Goal: Transaction & Acquisition: Download file/media

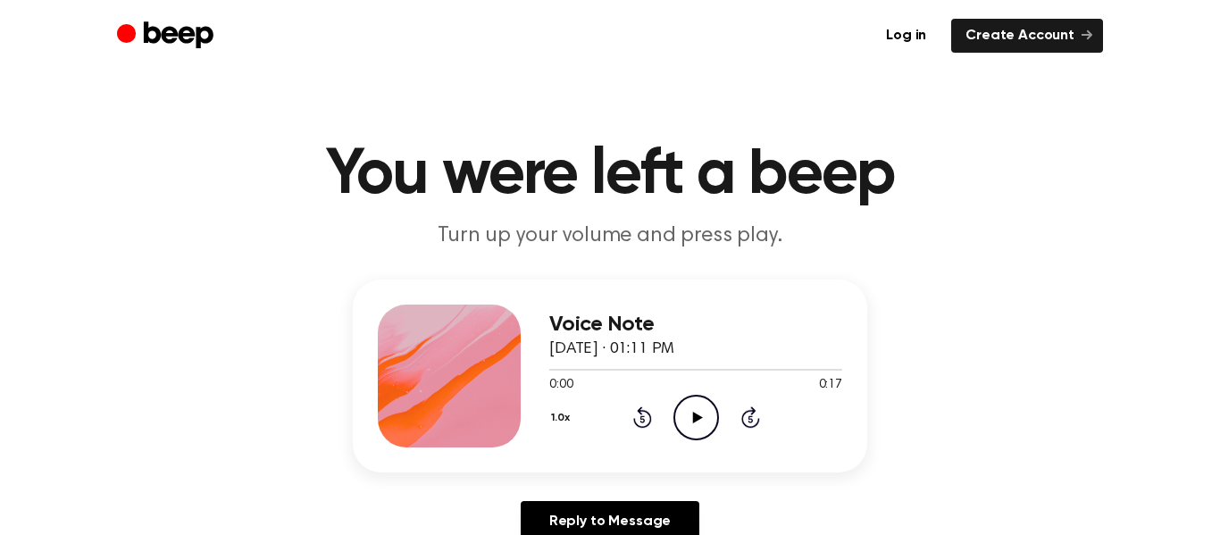
click at [694, 397] on icon "Play Audio" at bounding box center [696, 418] width 46 height 46
click at [695, 400] on icon "Pause Audio" at bounding box center [696, 418] width 46 height 46
click at [695, 400] on icon "Play Audio" at bounding box center [696, 418] width 46 height 46
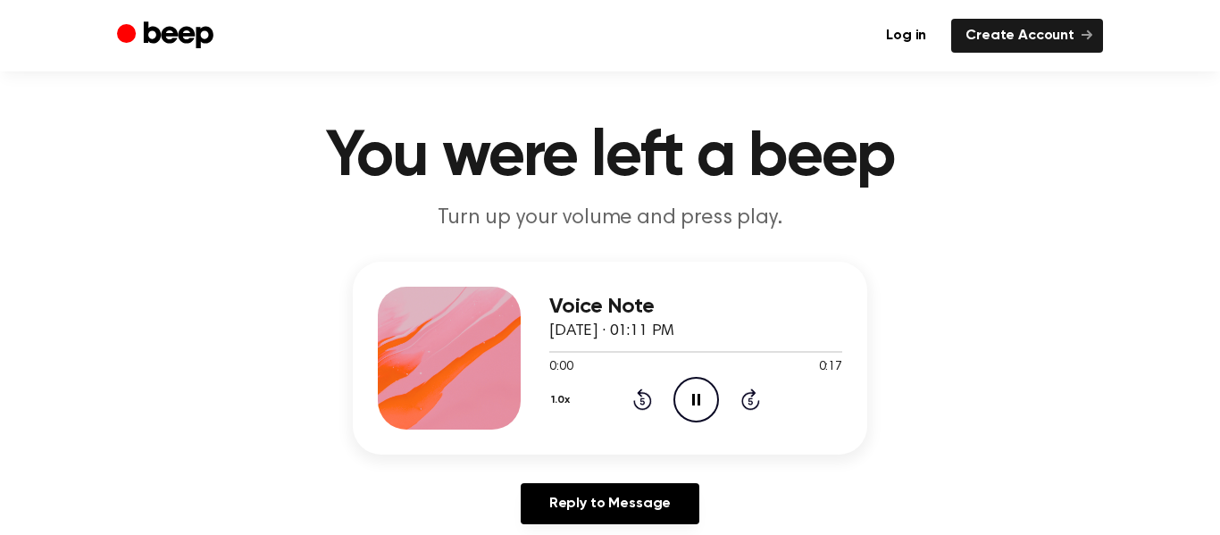
scroll to position [22, 0]
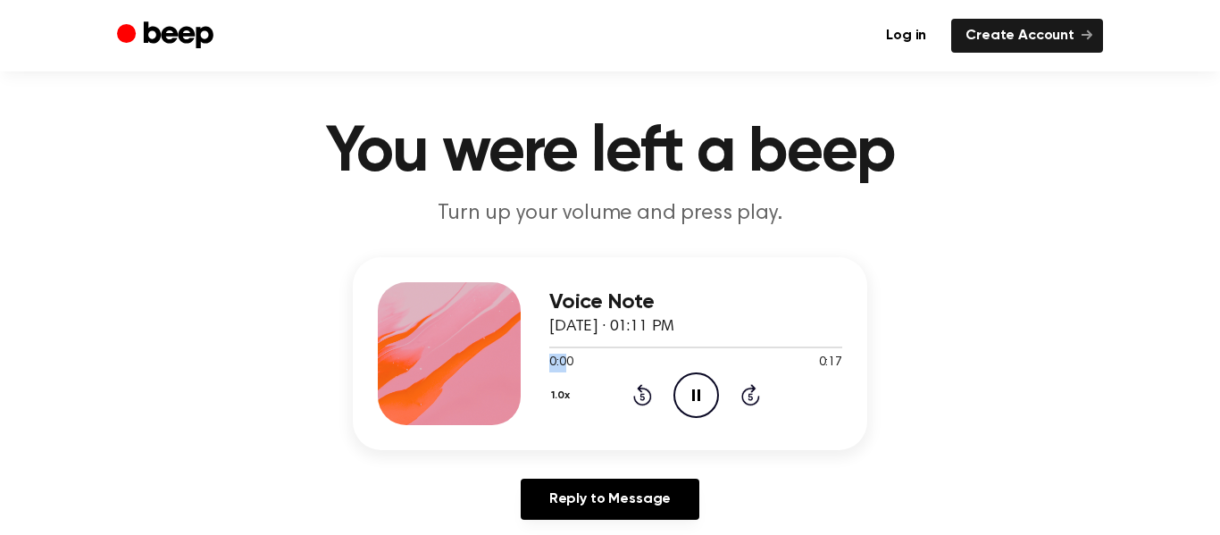
drag, startPoint x: 546, startPoint y: 351, endPoint x: 563, endPoint y: 356, distance: 18.6
click at [563, 356] on div "0:00 0:17 Your browser does not support the [object Object] element." at bounding box center [695, 355] width 293 height 33
click at [601, 368] on div "0:00 0:17" at bounding box center [695, 363] width 293 height 19
click at [674, 392] on circle at bounding box center [696, 395] width 44 height 44
click at [677, 393] on icon "Play Audio" at bounding box center [696, 395] width 46 height 46
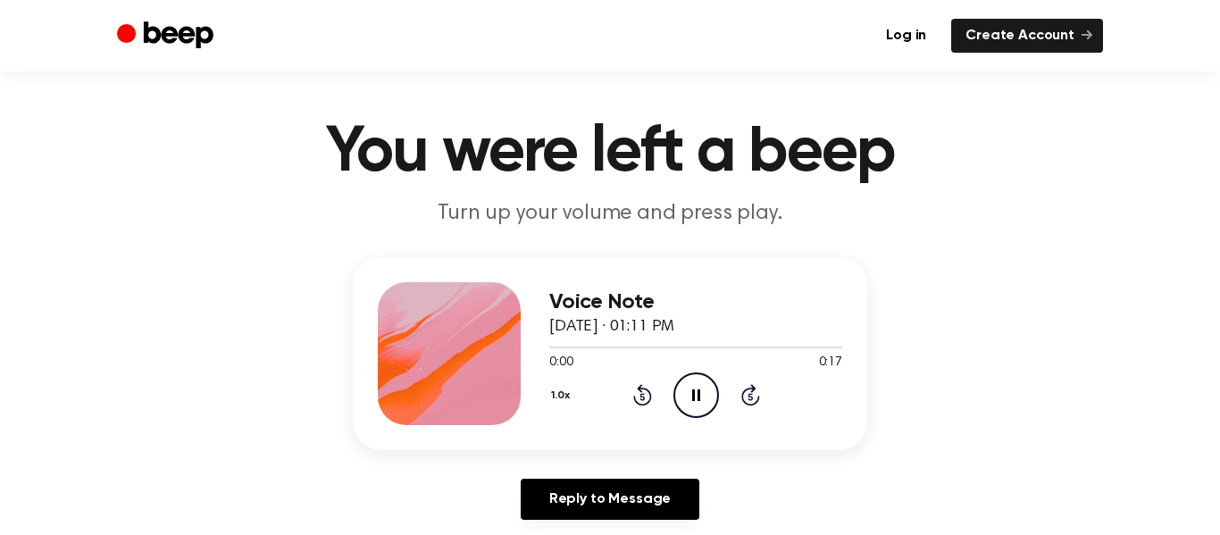
click at [640, 409] on div "1.0x Rewind 5 seconds Pause Audio Skip 5 seconds" at bounding box center [695, 395] width 293 height 46
click at [638, 401] on icon "Rewind 5 seconds" at bounding box center [642, 394] width 20 height 23
click at [756, 399] on icon at bounding box center [750, 394] width 19 height 21
click at [757, 401] on icon at bounding box center [750, 394] width 19 height 21
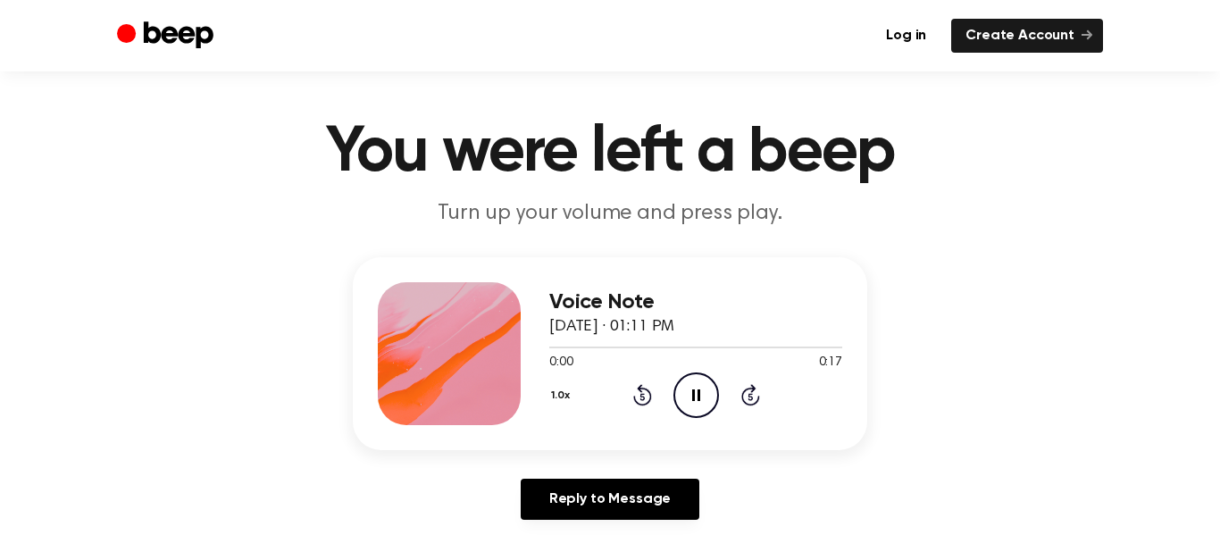
click at [640, 399] on icon at bounding box center [641, 397] width 4 height 7
click at [640, 398] on icon at bounding box center [641, 397] width 4 height 7
click at [706, 393] on icon "Pause Audio" at bounding box center [696, 395] width 46 height 46
click at [706, 393] on icon "Play Audio" at bounding box center [696, 395] width 46 height 46
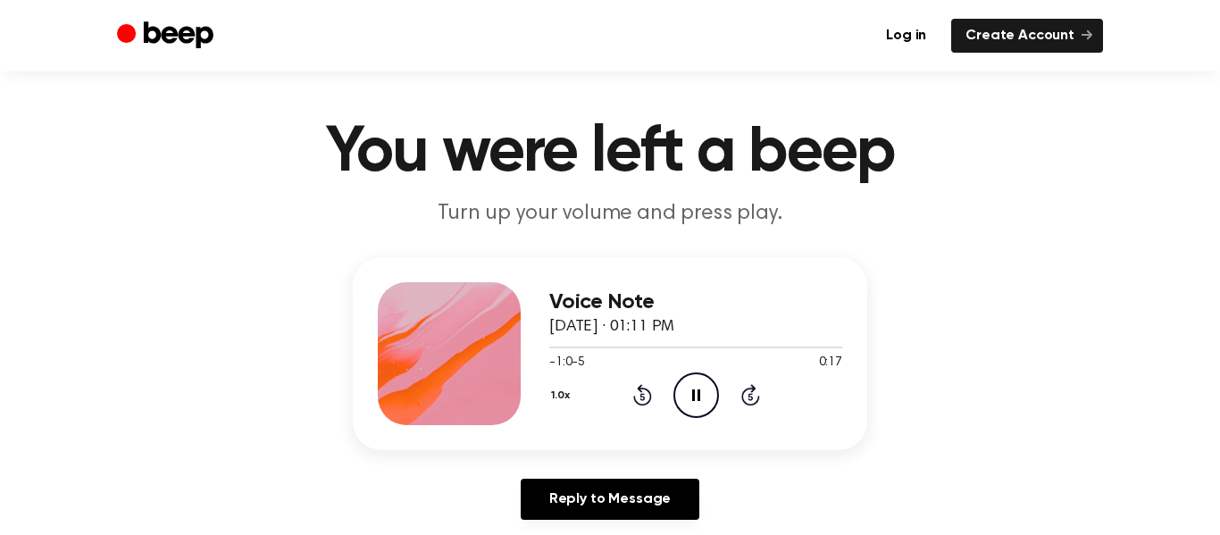
click at [706, 395] on icon "Pause Audio" at bounding box center [696, 395] width 46 height 46
click at [702, 394] on icon "Play Audio" at bounding box center [696, 395] width 46 height 46
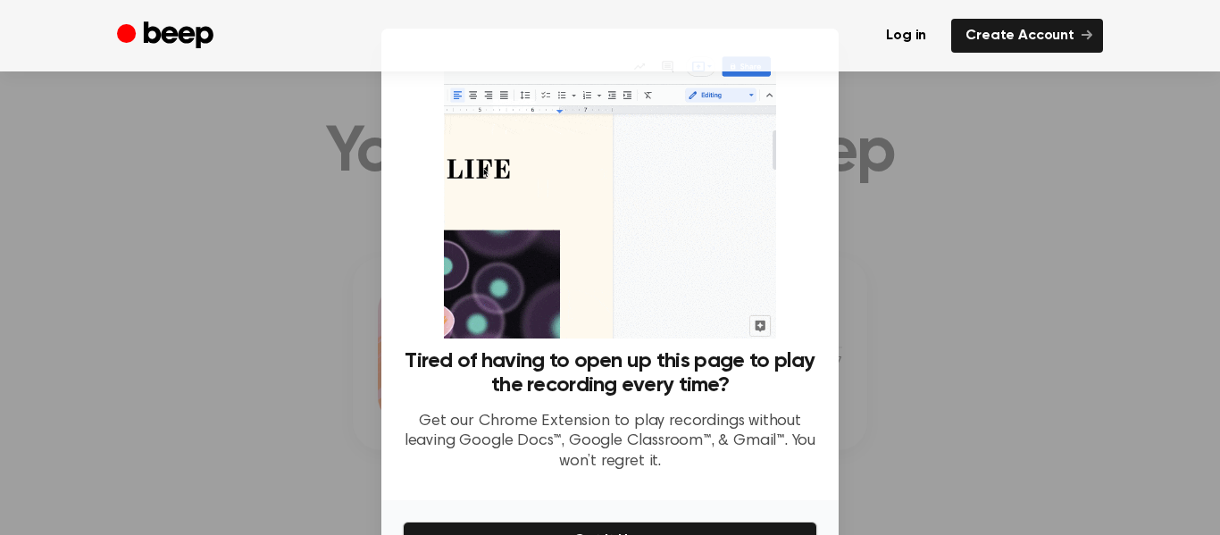
click at [816, 300] on div "Tired of having to open up this page to play the recording every time? Get our …" at bounding box center [610, 268] width 414 height 436
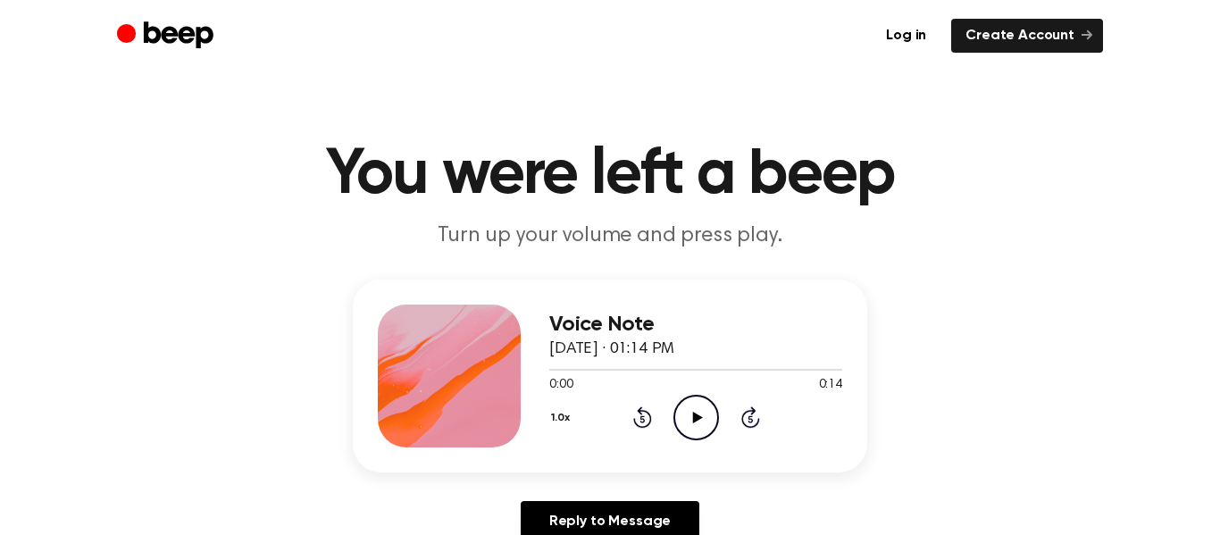
click at [664, 430] on div "1.0x Rewind 5 seconds Play Audio Skip 5 seconds" at bounding box center [695, 418] width 293 height 46
click at [689, 415] on icon "Play Audio" at bounding box center [696, 418] width 46 height 46
click at [690, 415] on icon "Pause Audio" at bounding box center [696, 418] width 46 height 46
click at [691, 415] on icon "Play Audio" at bounding box center [696, 418] width 46 height 46
click at [691, 415] on icon "Pause Audio" at bounding box center [696, 418] width 46 height 46
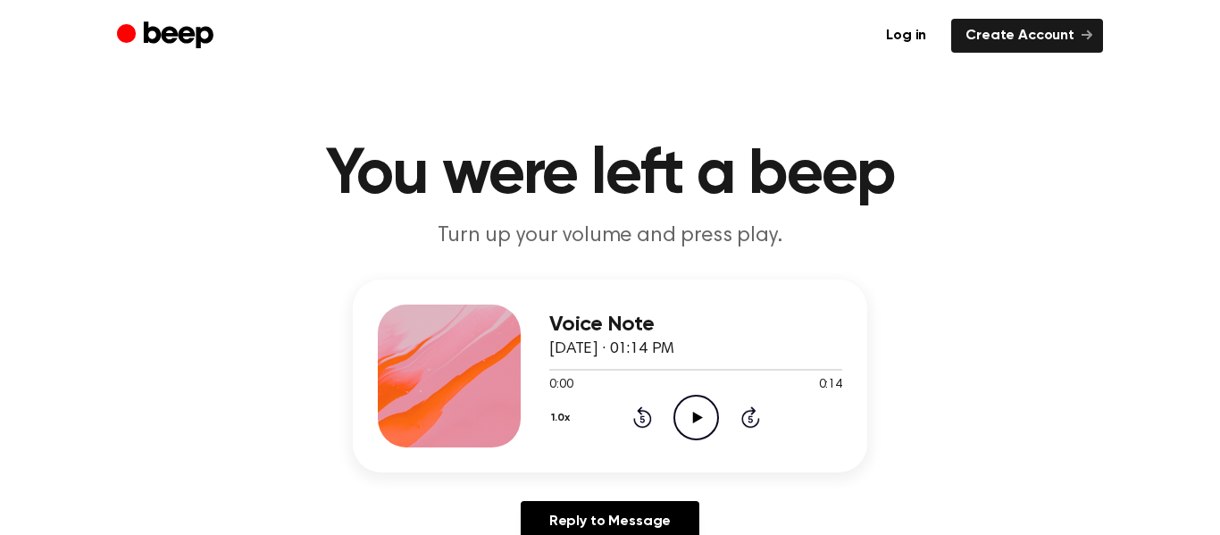
click at [691, 415] on icon "Play Audio" at bounding box center [696, 418] width 46 height 46
click at [691, 415] on icon "Pause Audio" at bounding box center [696, 418] width 46 height 46
click at [691, 415] on icon "Play Audio" at bounding box center [696, 418] width 46 height 46
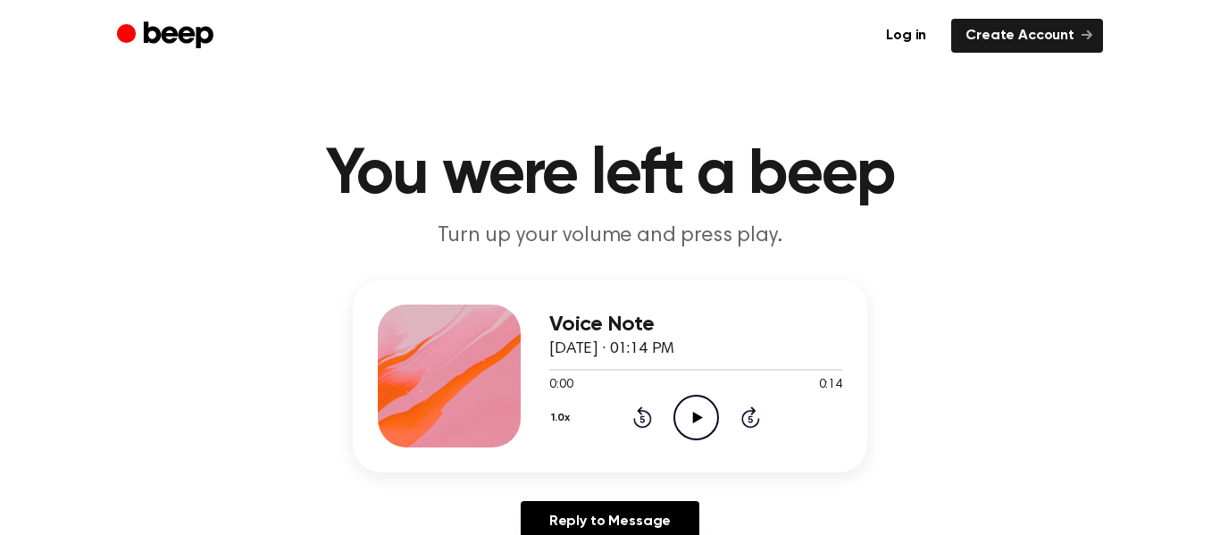
click at [691, 415] on icon "Play Audio" at bounding box center [696, 418] width 46 height 46
click at [691, 415] on icon "Pause Audio" at bounding box center [696, 418] width 46 height 46
click at [691, 415] on icon "Play Audio" at bounding box center [696, 418] width 46 height 46
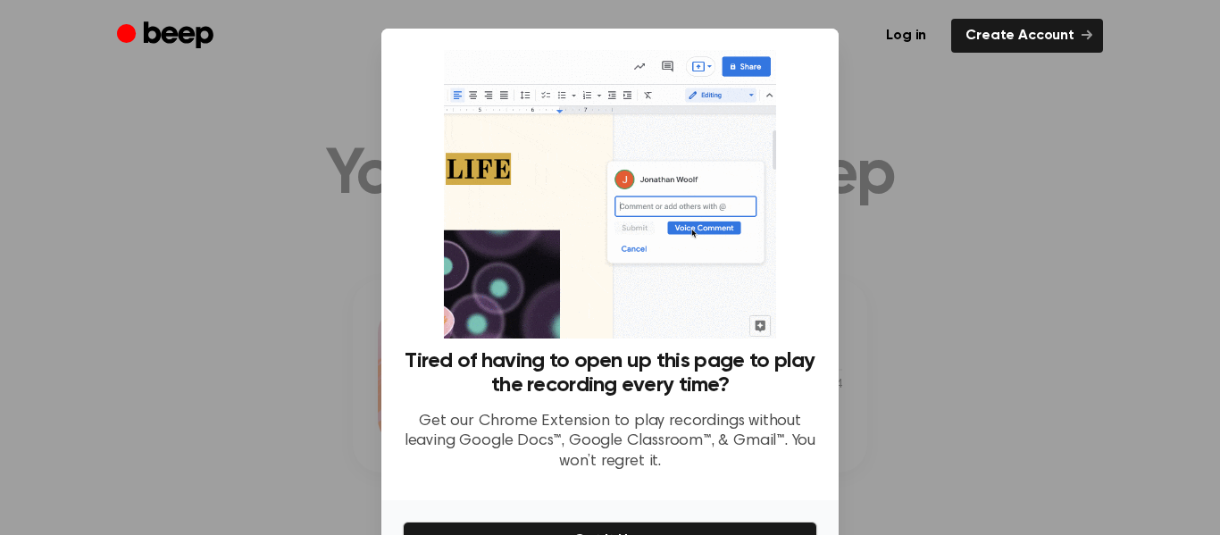
click at [691, 415] on p "Get our Chrome Extension to play recordings without leaving Google Docs™, Googl…" at bounding box center [610, 442] width 414 height 61
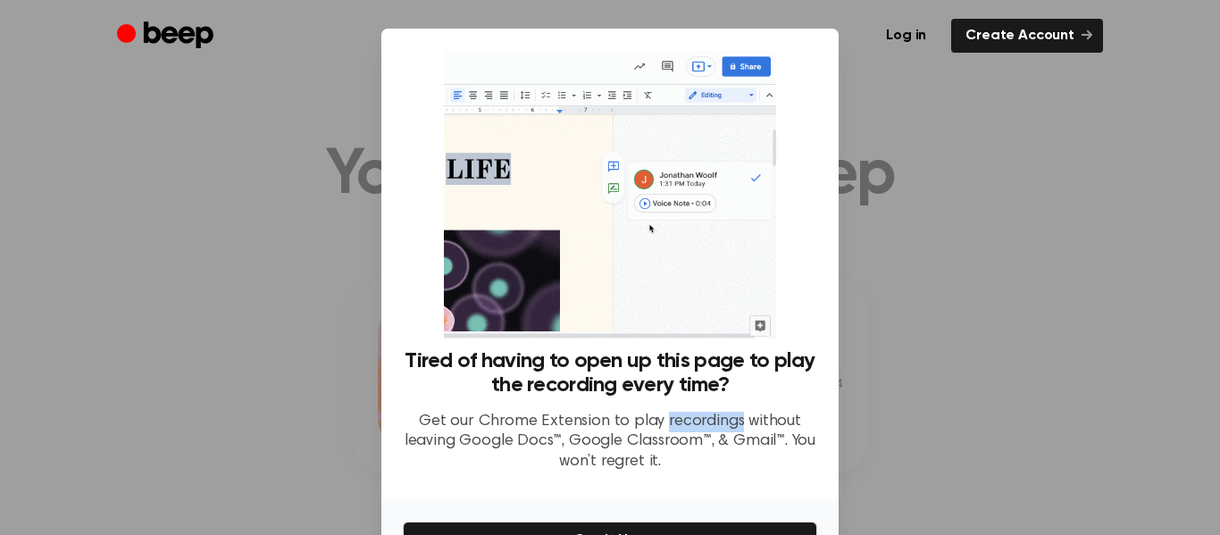
click at [691, 415] on p "Get our Chrome Extension to play recordings without leaving Google Docs™, Googl…" at bounding box center [610, 442] width 414 height 61
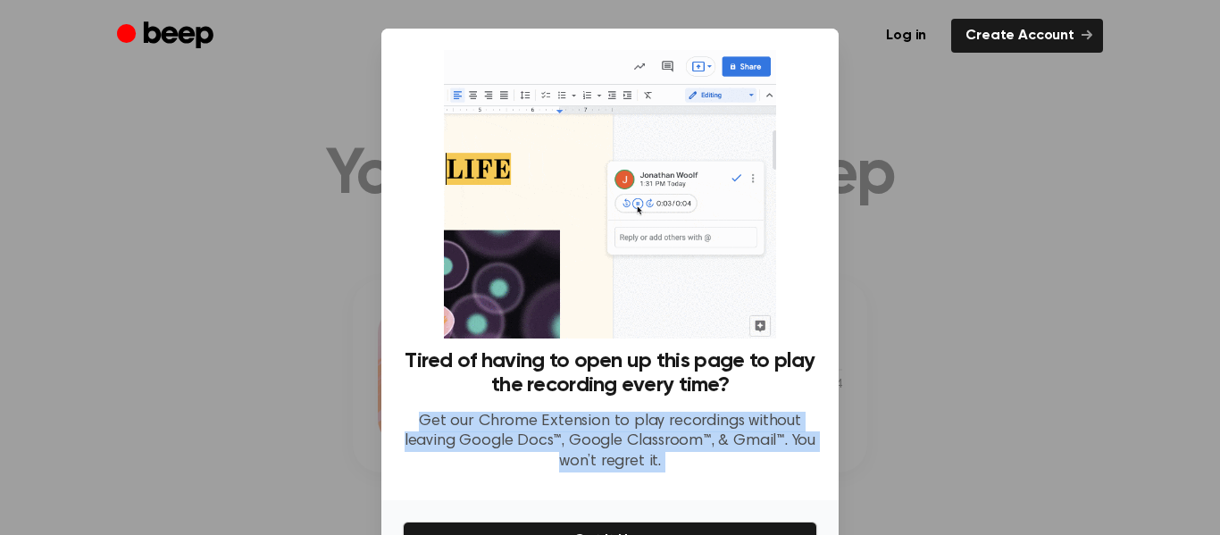
click at [763, 468] on p "Get our Chrome Extension to play recordings without leaving Google Docs™, Googl…" at bounding box center [610, 442] width 414 height 61
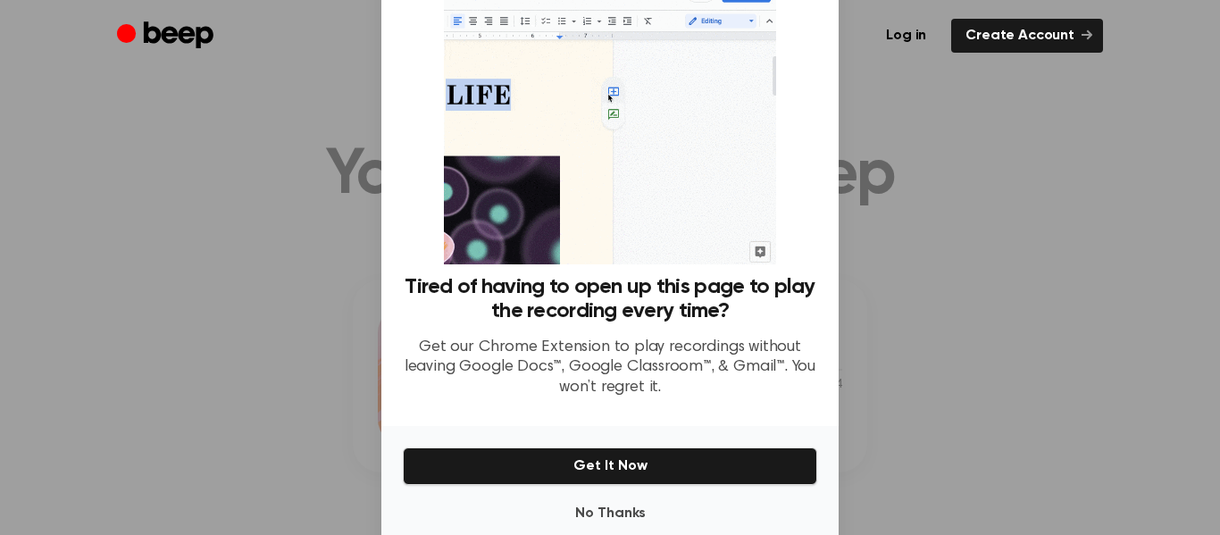
scroll to position [72, 0]
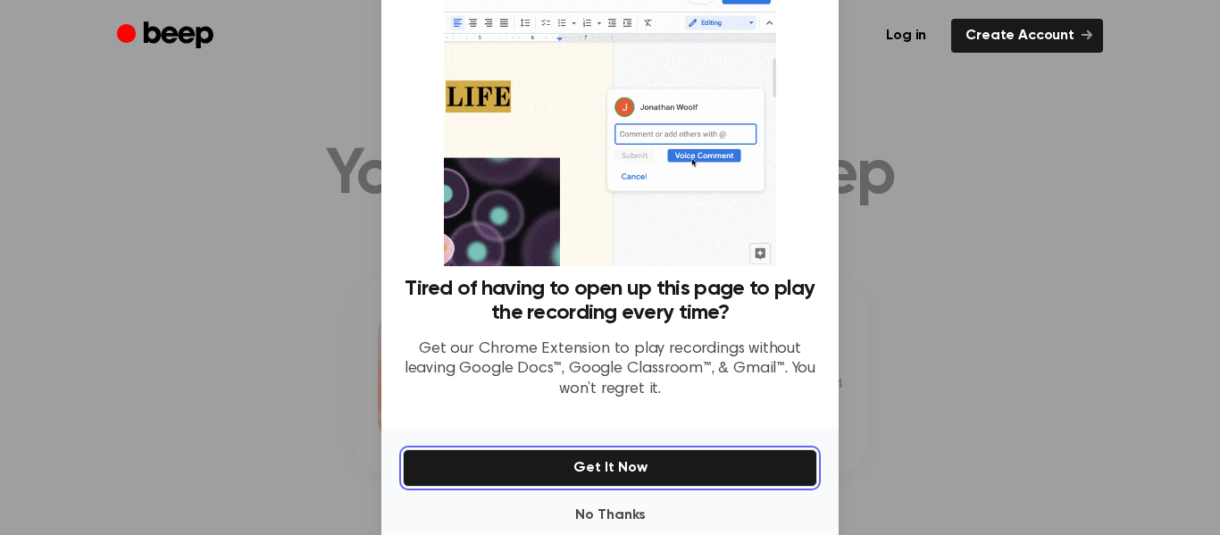
click at [721, 486] on button "Get It Now" at bounding box center [610, 467] width 414 height 37
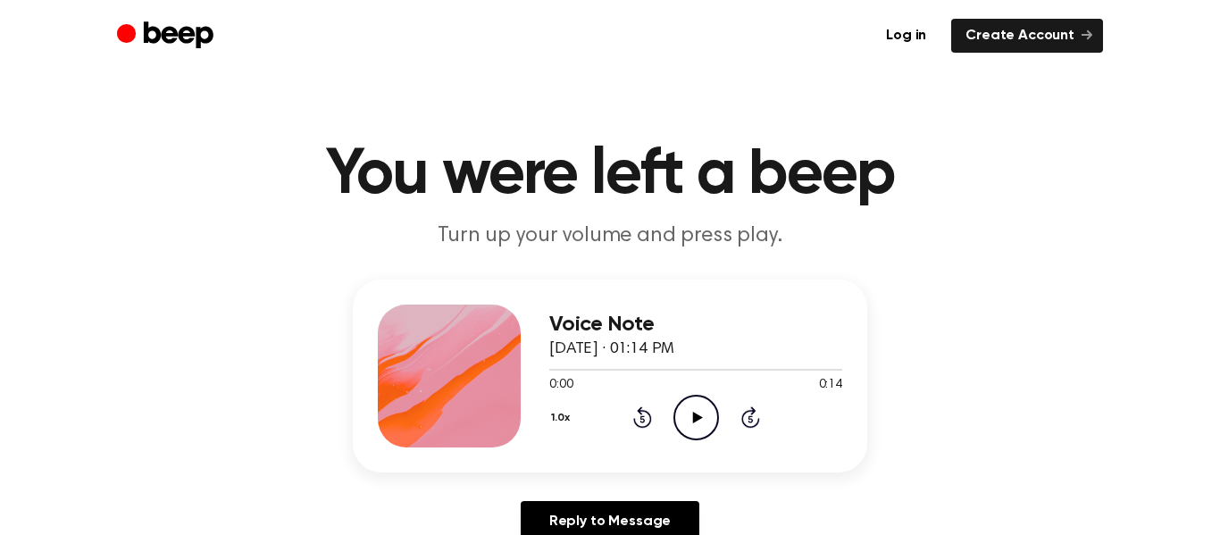
click at [687, 429] on icon "Play Audio" at bounding box center [696, 418] width 46 height 46
click at [687, 429] on icon "Pause Audio" at bounding box center [696, 418] width 46 height 46
click at [687, 429] on icon "Play Audio" at bounding box center [696, 418] width 46 height 46
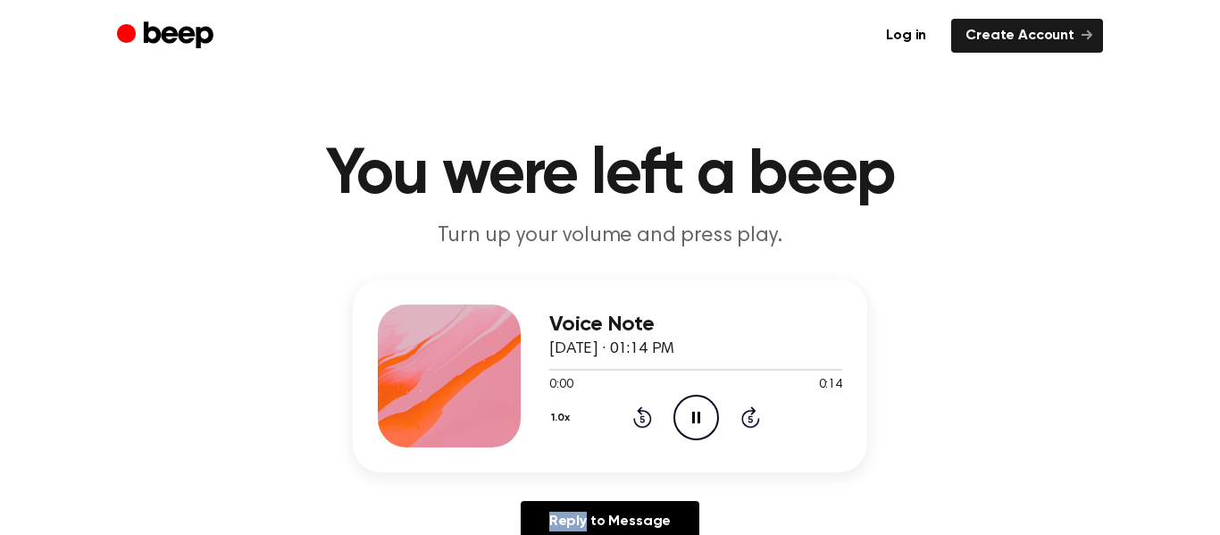
click at [687, 429] on icon "Pause Audio" at bounding box center [696, 418] width 46 height 46
click at [687, 429] on icon "Play Audio" at bounding box center [696, 418] width 46 height 46
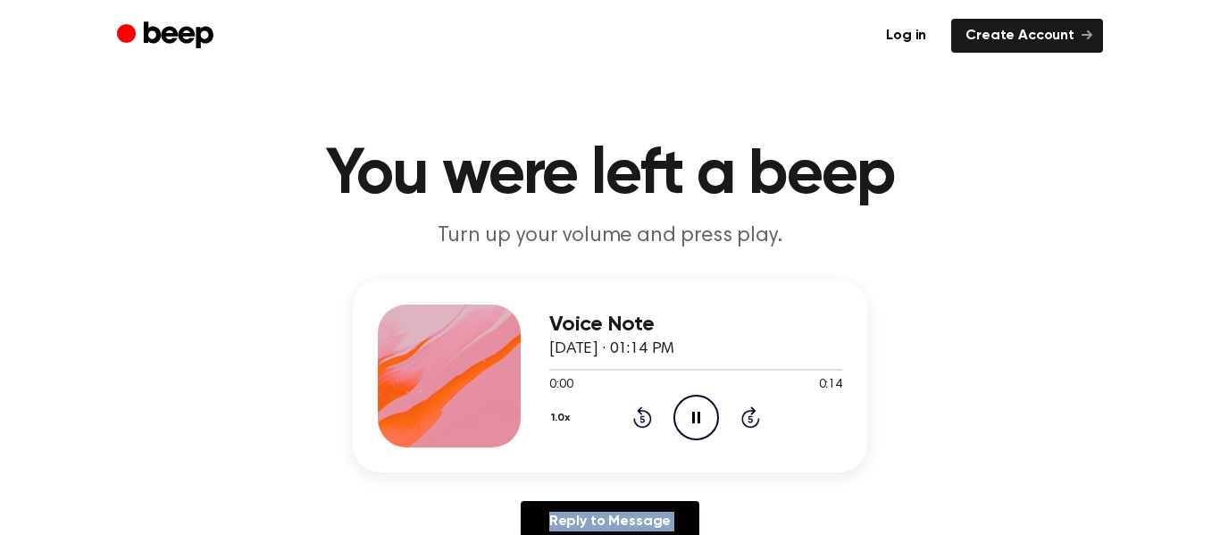
click at [687, 429] on icon "Pause Audio" at bounding box center [696, 418] width 46 height 46
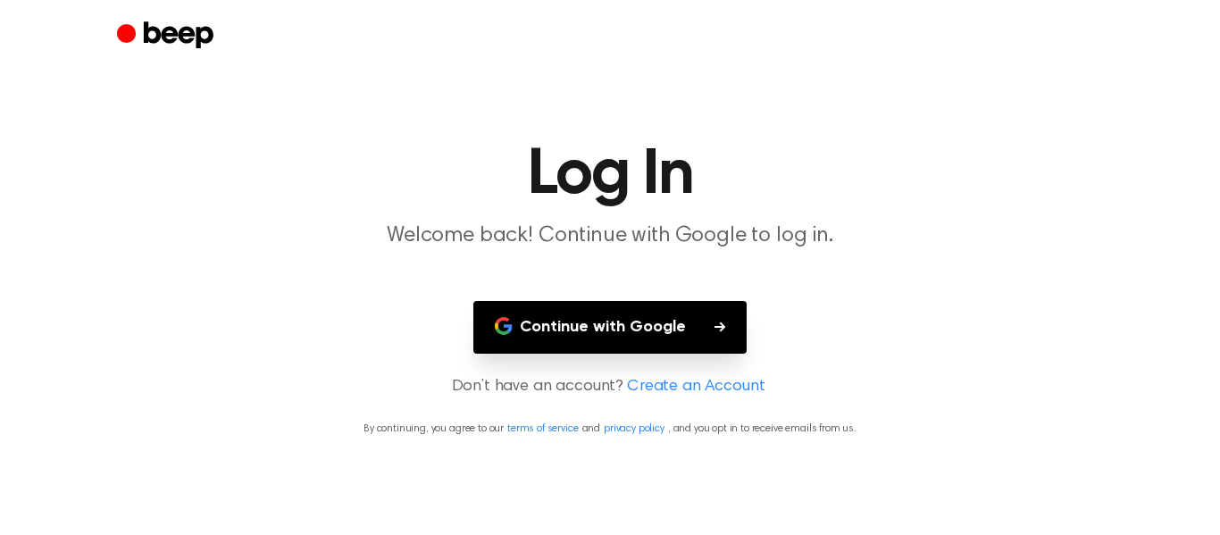
click at [705, 324] on button "Continue with Google" at bounding box center [609, 327] width 273 height 53
